Goal: Task Accomplishment & Management: Use online tool/utility

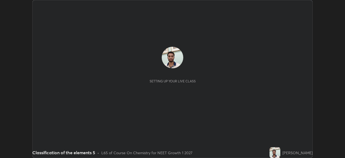
scroll to position [158, 345]
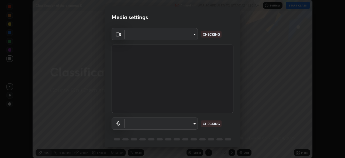
type input "8428e2be8a3e3f13974341e33778a08111258fb38798500ded61d344a6a8a77e"
type input "default"
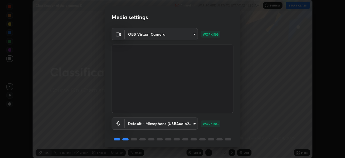
scroll to position [19, 0]
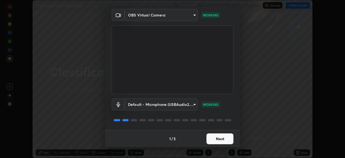
click at [219, 141] on button "Next" at bounding box center [220, 138] width 27 height 11
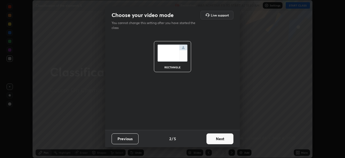
scroll to position [0, 0]
click at [221, 141] on button "Next" at bounding box center [220, 138] width 27 height 11
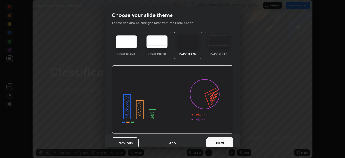
click at [222, 141] on button "Next" at bounding box center [220, 142] width 27 height 11
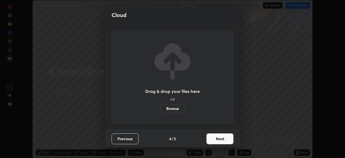
click at [223, 140] on button "Next" at bounding box center [220, 138] width 27 height 11
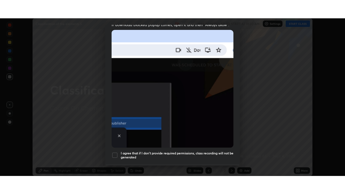
scroll to position [129, 0]
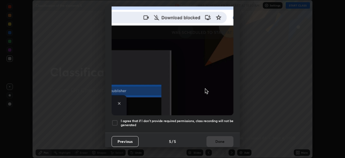
click at [115, 121] on div at bounding box center [115, 123] width 6 height 6
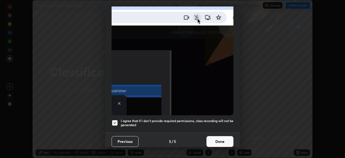
click at [222, 139] on button "Done" at bounding box center [220, 141] width 27 height 11
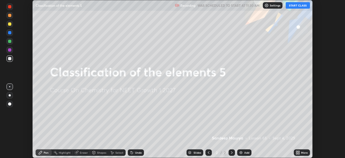
click at [297, 6] on button "START CLASS" at bounding box center [298, 5] width 24 height 6
click at [299, 153] on icon at bounding box center [298, 153] width 1 height 1
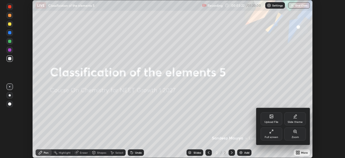
click at [274, 133] on div "Full screen" at bounding box center [272, 133] width 22 height 13
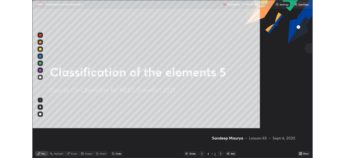
scroll to position [194, 345]
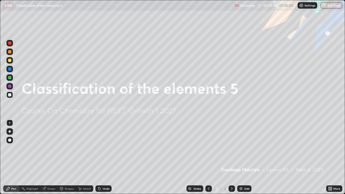
click at [241, 158] on img at bounding box center [241, 189] width 4 height 4
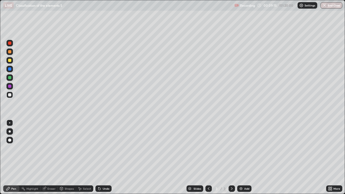
click at [11, 87] on div at bounding box center [9, 86] width 3 height 3
click at [10, 94] on div at bounding box center [9, 94] width 3 height 3
click at [98, 158] on icon at bounding box center [99, 189] width 4 height 4
click at [10, 86] on div at bounding box center [9, 86] width 3 height 3
click at [11, 96] on div at bounding box center [9, 94] width 3 height 3
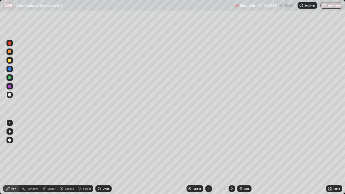
click at [11, 87] on div at bounding box center [9, 86] width 3 height 3
click at [101, 158] on icon at bounding box center [99, 189] width 4 height 4
click at [11, 96] on div at bounding box center [9, 94] width 3 height 3
click at [11, 87] on div at bounding box center [9, 86] width 3 height 3
click at [12, 95] on div at bounding box center [9, 95] width 6 height 6
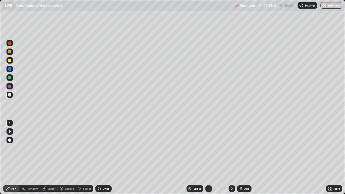
click at [241, 158] on img at bounding box center [241, 189] width 4 height 4
click at [10, 60] on div at bounding box center [9, 60] width 3 height 3
click at [209, 158] on icon at bounding box center [209, 189] width 4 height 4
click at [231, 158] on icon at bounding box center [232, 189] width 4 height 4
click at [242, 158] on img at bounding box center [241, 189] width 4 height 4
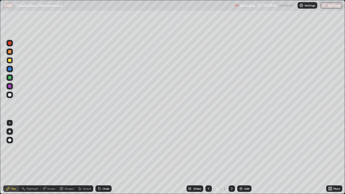
click at [11, 87] on div at bounding box center [9, 86] width 3 height 3
click at [11, 96] on div at bounding box center [9, 95] width 6 height 6
click at [10, 86] on div at bounding box center [9, 86] width 3 height 3
click at [12, 93] on div at bounding box center [9, 95] width 6 height 6
click at [244, 158] on div "Add" at bounding box center [245, 189] width 14 height 6
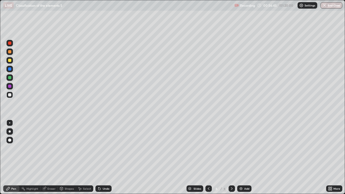
click at [207, 158] on icon at bounding box center [209, 189] width 4 height 4
click at [232, 158] on icon at bounding box center [232, 189] width 4 height 4
click at [11, 52] on div at bounding box center [9, 51] width 3 height 3
click at [12, 96] on div at bounding box center [9, 95] width 6 height 6
click at [13, 87] on div at bounding box center [9, 86] width 6 height 6
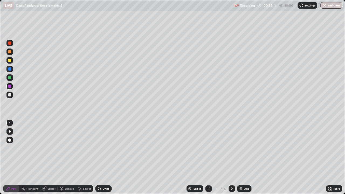
click at [12, 94] on div at bounding box center [9, 95] width 6 height 6
click at [240, 158] on img at bounding box center [241, 189] width 4 height 4
click at [13, 78] on div at bounding box center [9, 77] width 6 height 6
click at [11, 95] on div at bounding box center [9, 94] width 3 height 3
click at [99, 158] on icon at bounding box center [100, 189] width 2 height 2
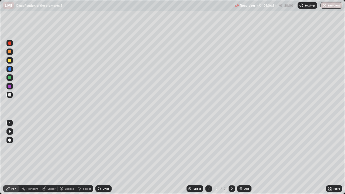
click at [100, 158] on icon at bounding box center [99, 189] width 4 height 4
click at [101, 158] on icon at bounding box center [99, 189] width 4 height 4
click at [99, 158] on icon at bounding box center [100, 189] width 2 height 2
click at [11, 43] on div at bounding box center [9, 43] width 3 height 3
click at [11, 78] on div at bounding box center [9, 77] width 3 height 3
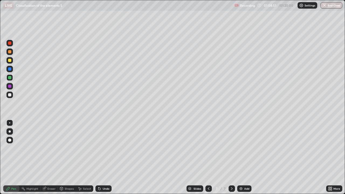
click at [10, 95] on div at bounding box center [9, 94] width 3 height 3
click at [11, 59] on div at bounding box center [9, 60] width 3 height 3
click at [325, 6] on img "button" at bounding box center [325, 5] width 4 height 4
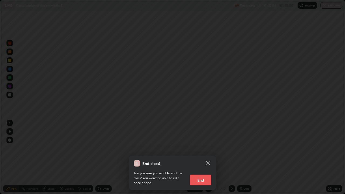
click at [244, 150] on div "End class? Are you sure you want to end the class? You won’t be able to edit on…" at bounding box center [172, 97] width 345 height 194
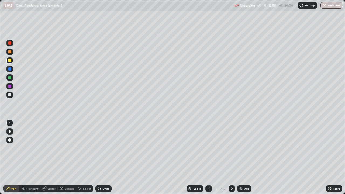
click at [331, 158] on icon at bounding box center [331, 189] width 1 height 1
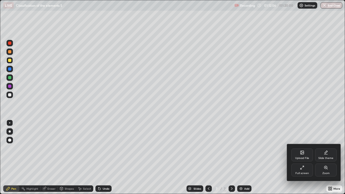
click at [301, 158] on icon at bounding box center [301, 168] width 1 height 1
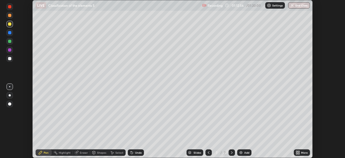
scroll to position [26831, 26643]
click at [293, 4] on img "button" at bounding box center [292, 5] width 4 height 4
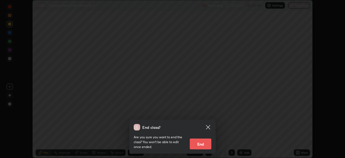
click at [202, 144] on button "End" at bounding box center [201, 143] width 22 height 11
